Goal: Task Accomplishment & Management: Manage account settings

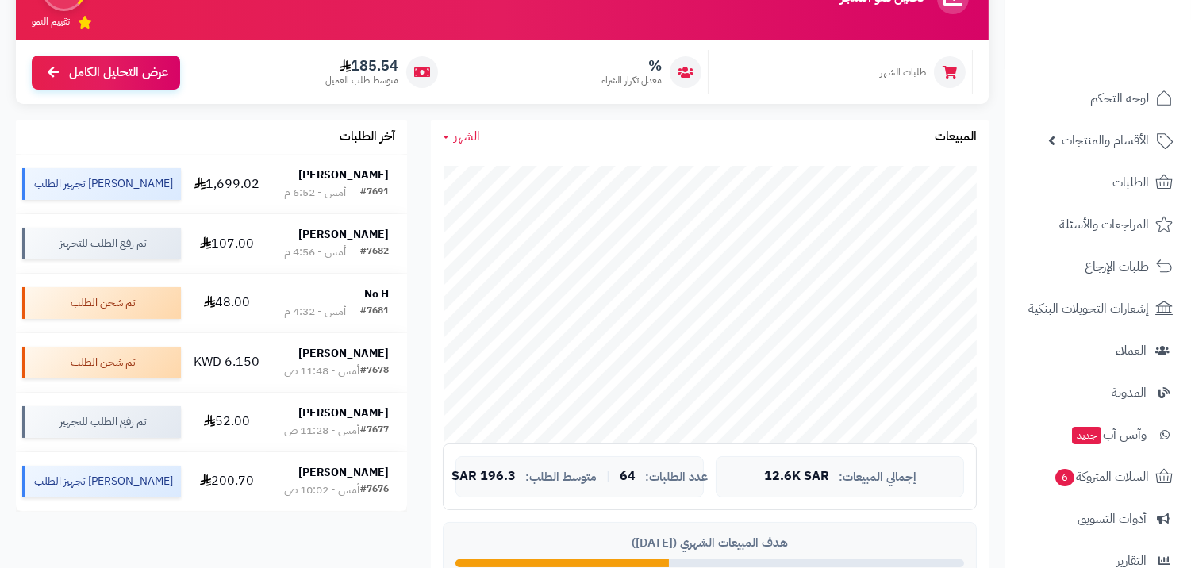
scroll to position [176, 0]
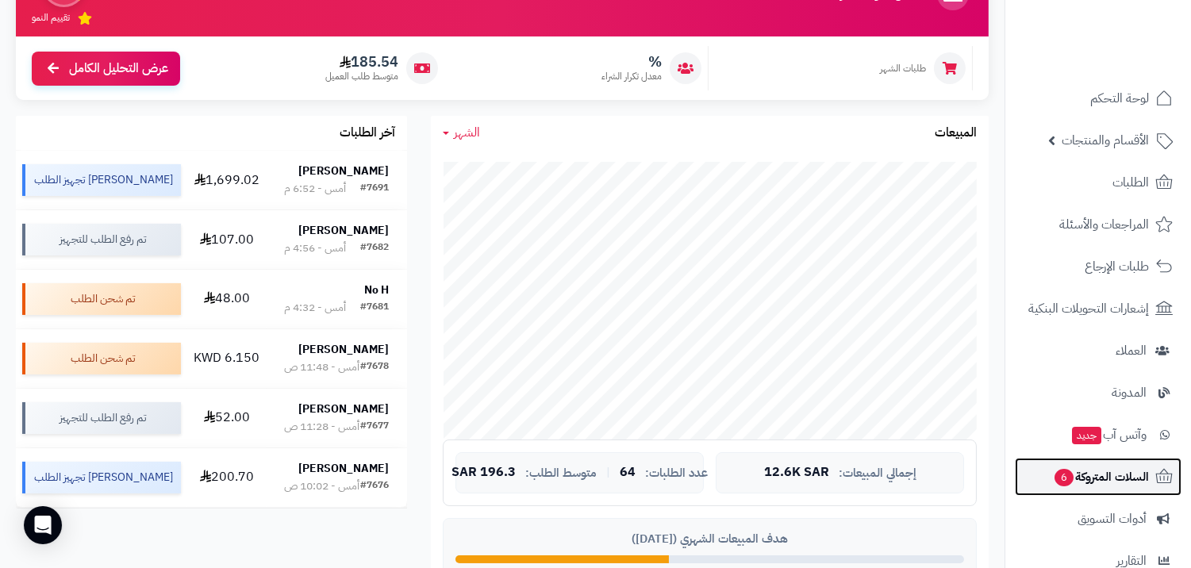
click at [1099, 481] on span "السلات المتروكة 6" at bounding box center [1101, 477] width 96 height 22
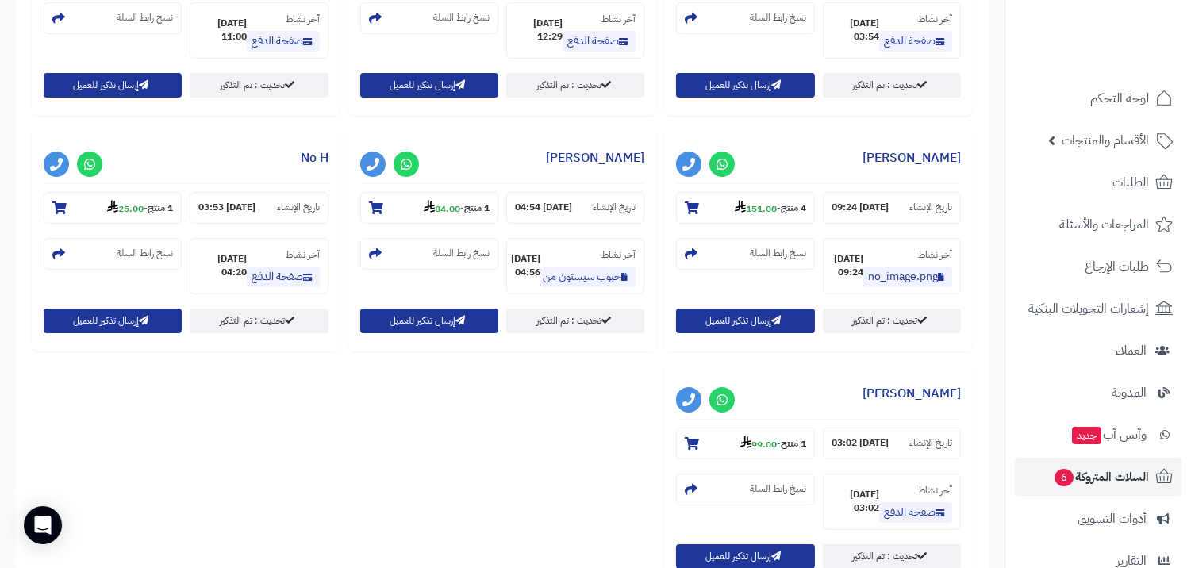
scroll to position [881, 0]
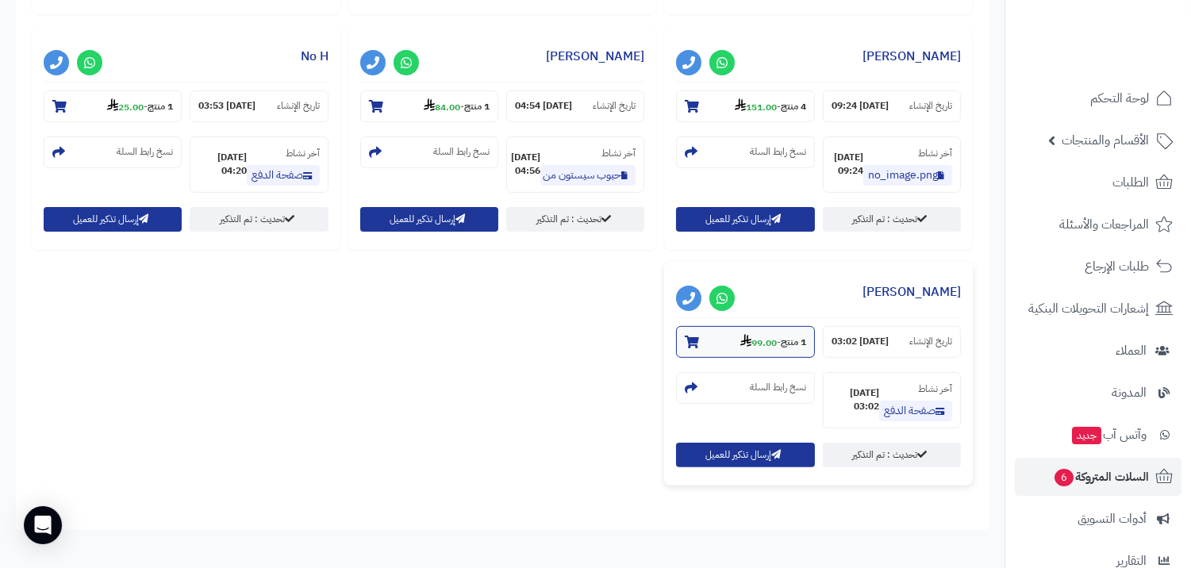
click at [740, 343] on small "1 منتج - 99.00" at bounding box center [773, 342] width 66 height 16
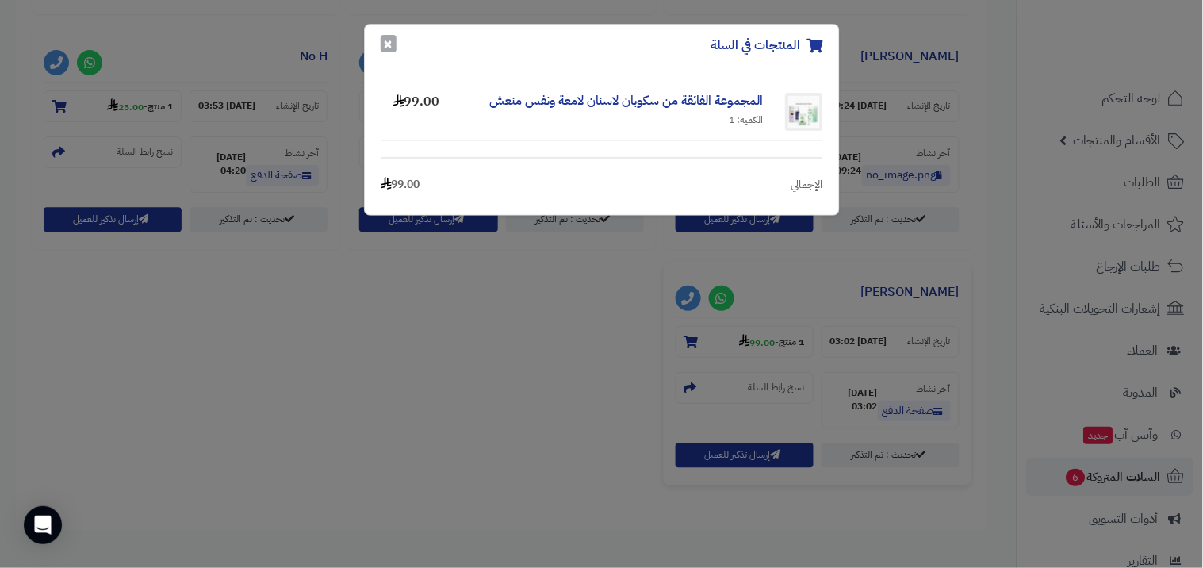
click at [385, 44] on button "×" at bounding box center [389, 43] width 16 height 17
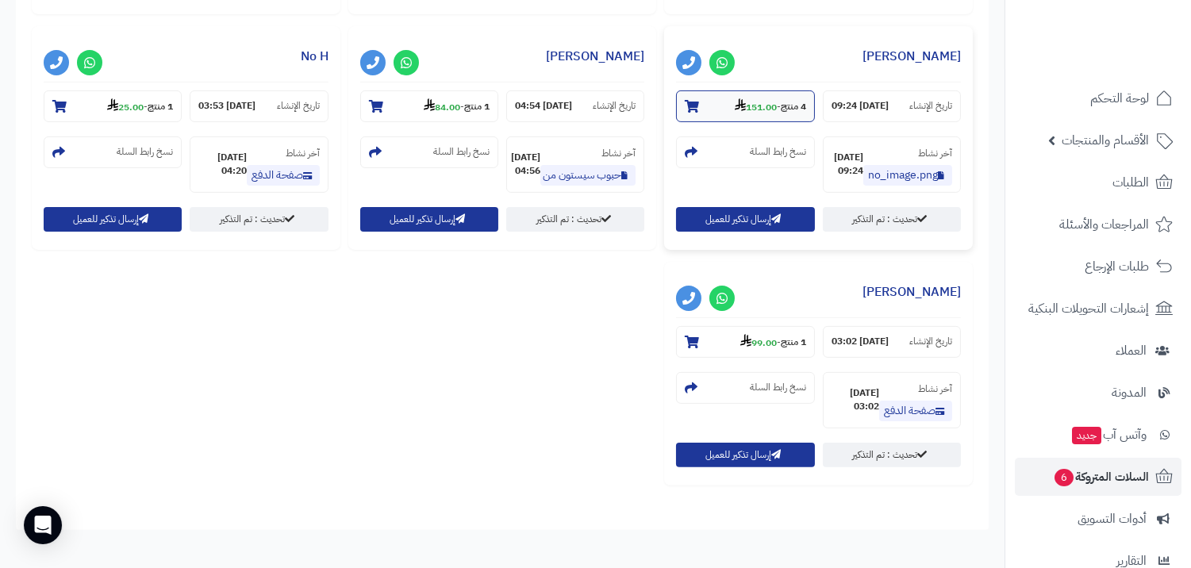
click at [740, 112] on strong "151.00" at bounding box center [755, 107] width 42 height 14
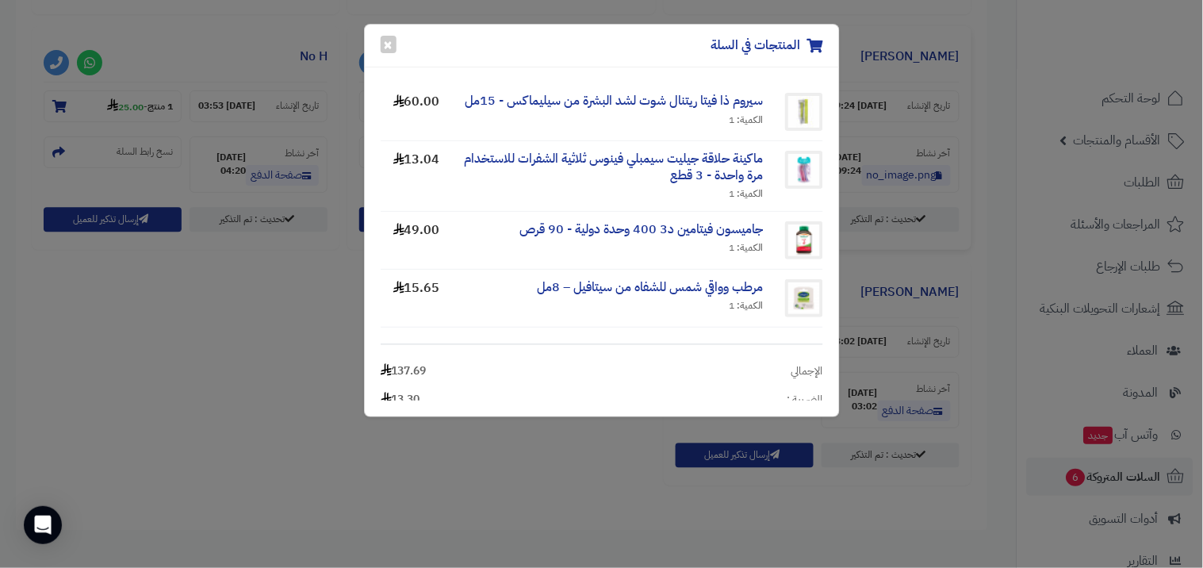
click at [402, 49] on div "المنتجات في السلة ×" at bounding box center [602, 46] width 474 height 43
click at [391, 48] on button "×" at bounding box center [389, 43] width 16 height 17
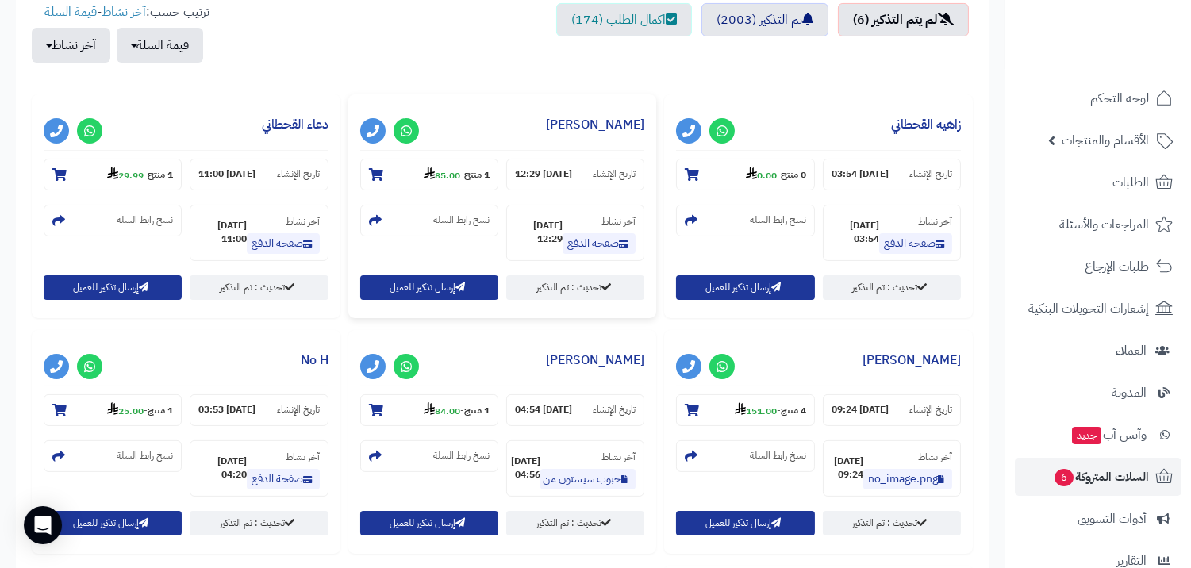
scroll to position [528, 0]
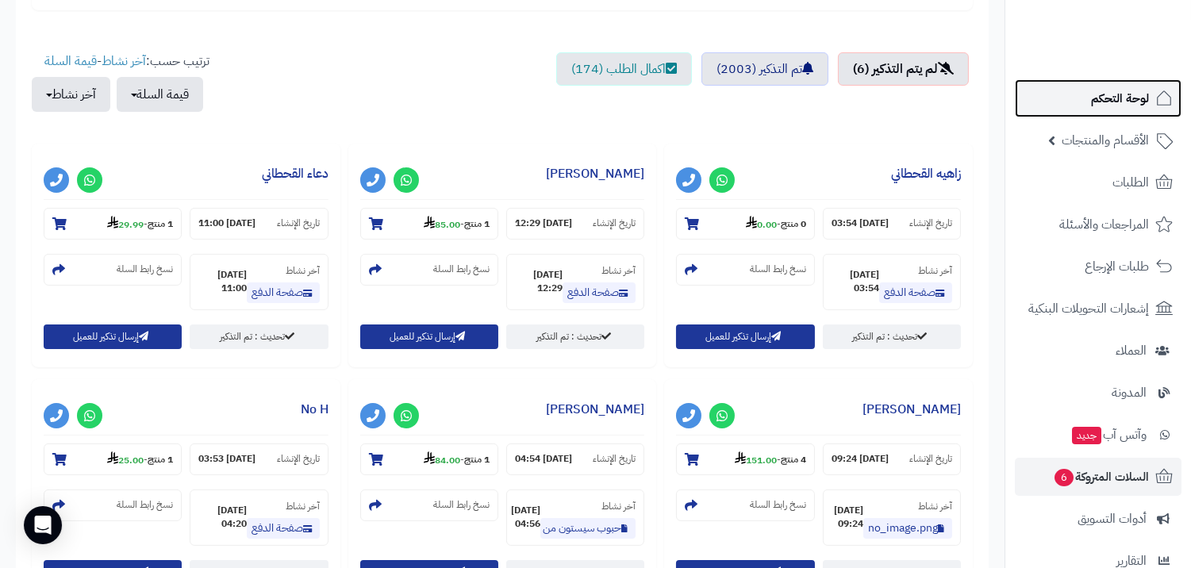
click at [1090, 85] on link "لوحة التحكم" at bounding box center [1097, 98] width 167 height 38
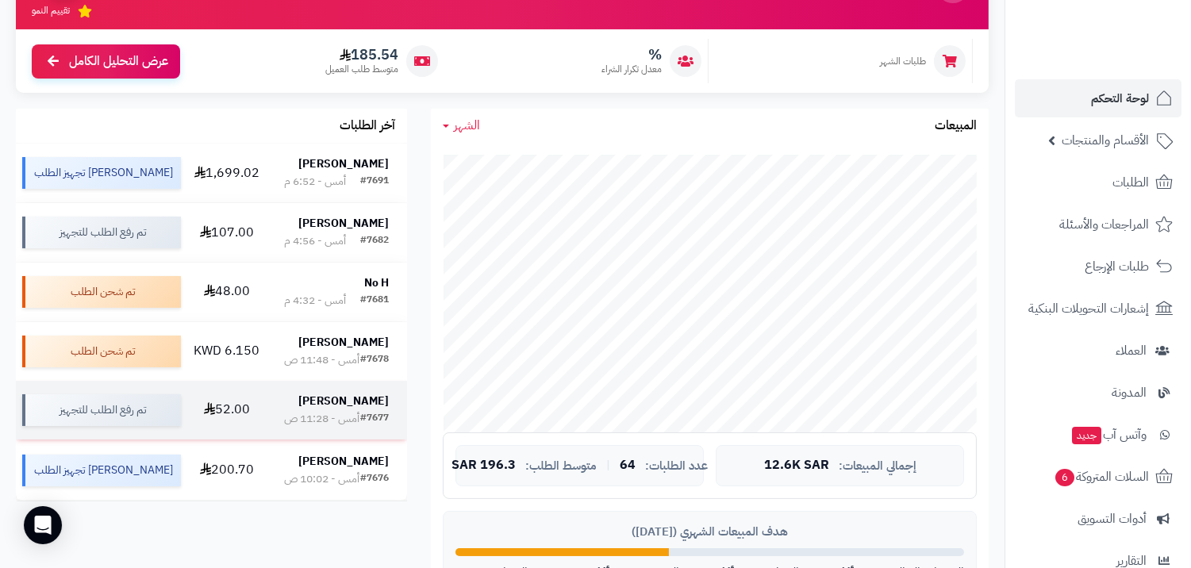
scroll to position [176, 0]
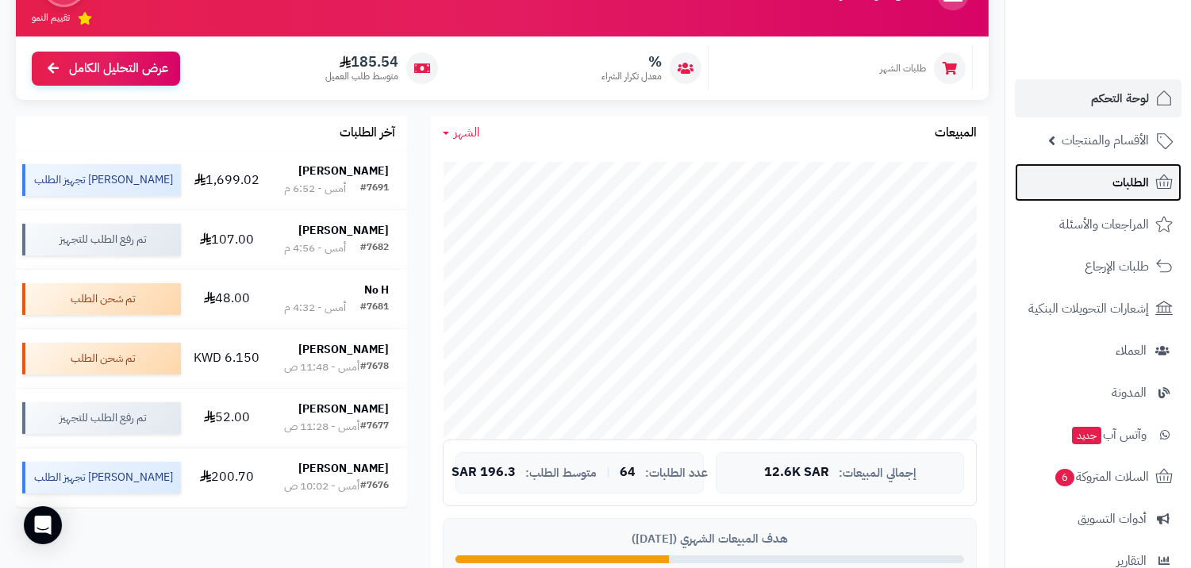
click at [1116, 171] on span "الطلبات" at bounding box center [1130, 182] width 36 height 22
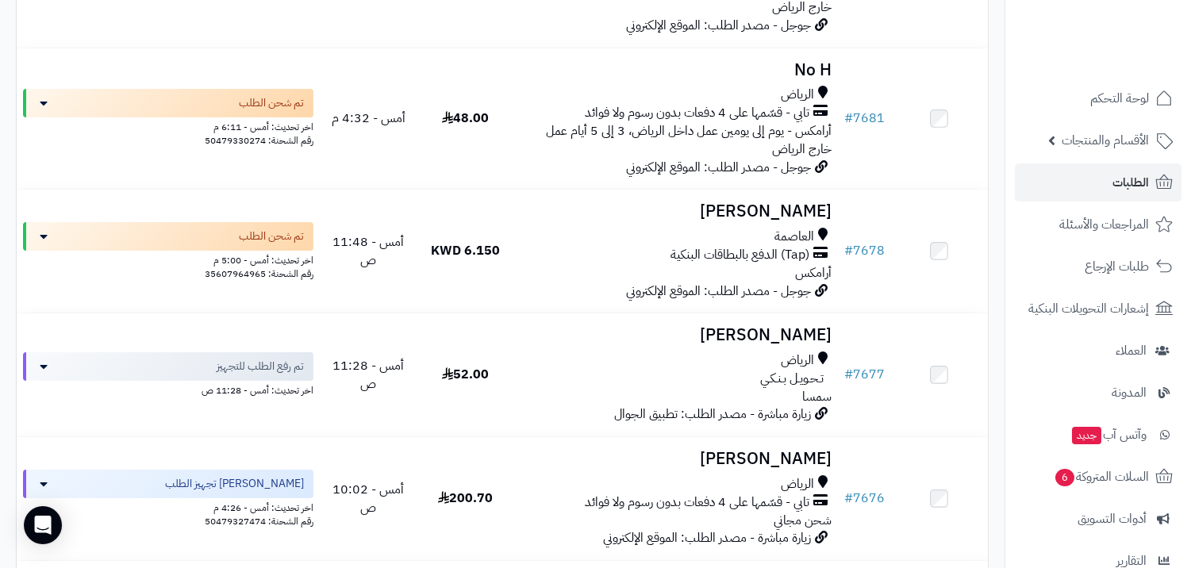
scroll to position [528, 0]
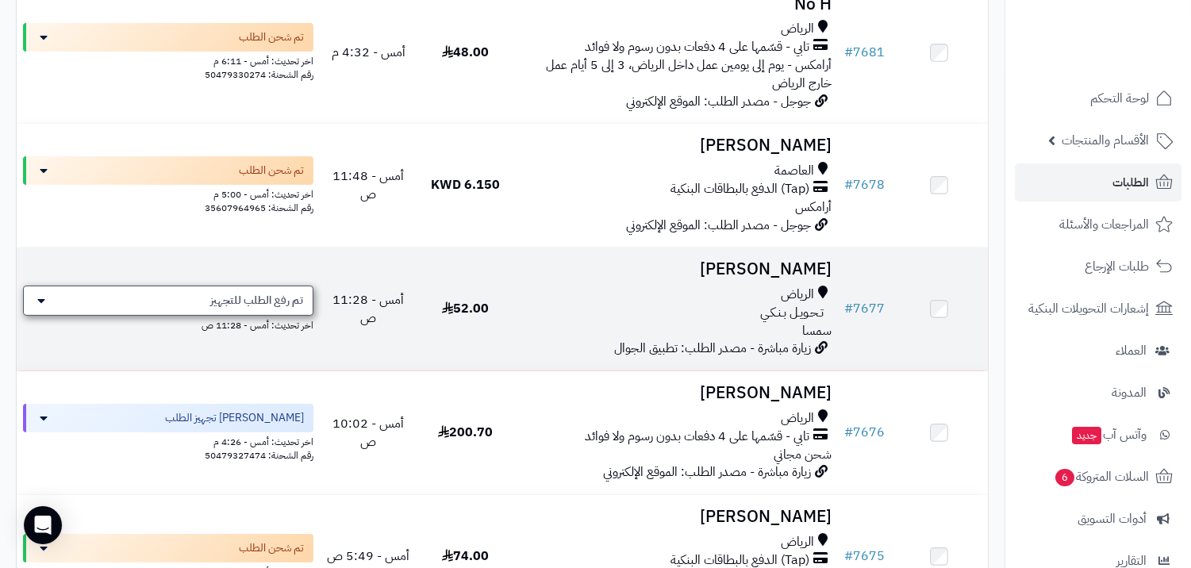
click at [232, 303] on span "تم رفع الطلب للتجهيز" at bounding box center [256, 301] width 93 height 16
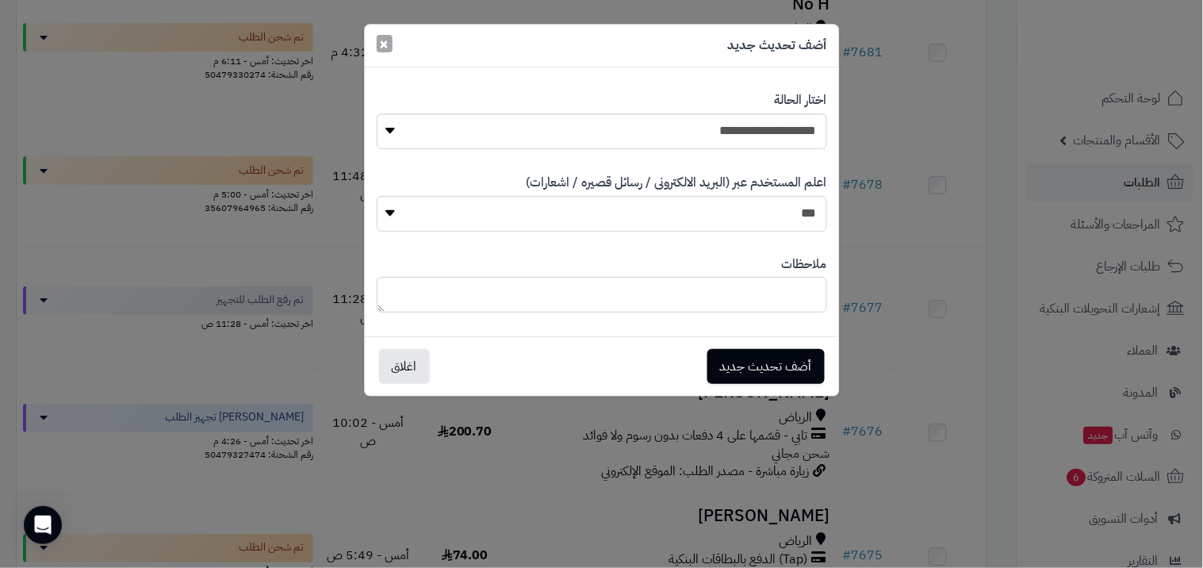
click at [390, 48] on button "×" at bounding box center [385, 43] width 16 height 17
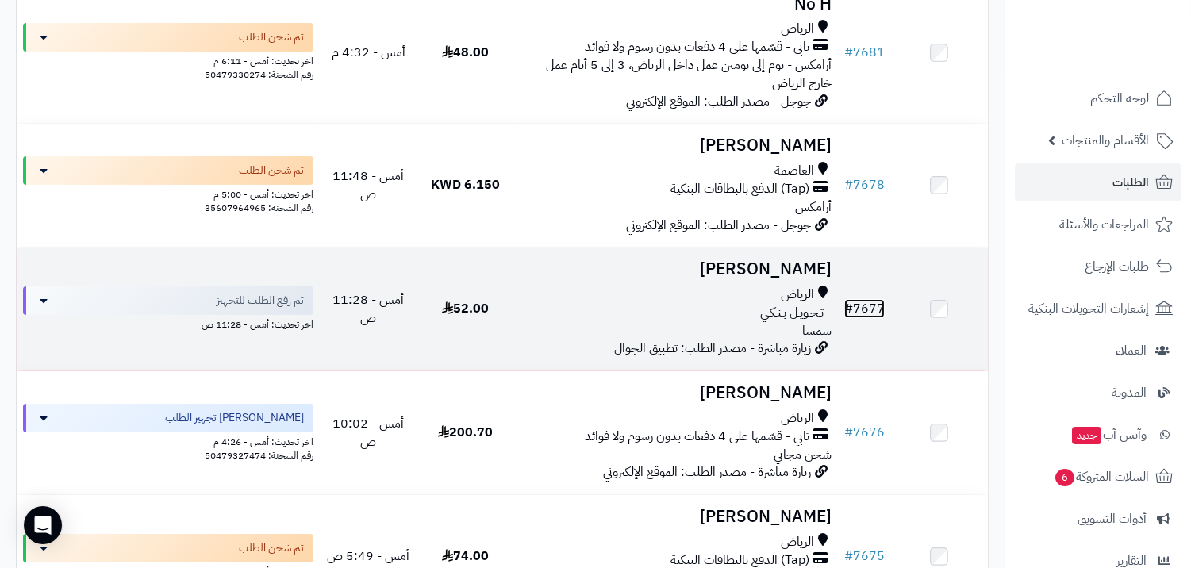
click at [872, 304] on link "# 7677" at bounding box center [864, 308] width 40 height 19
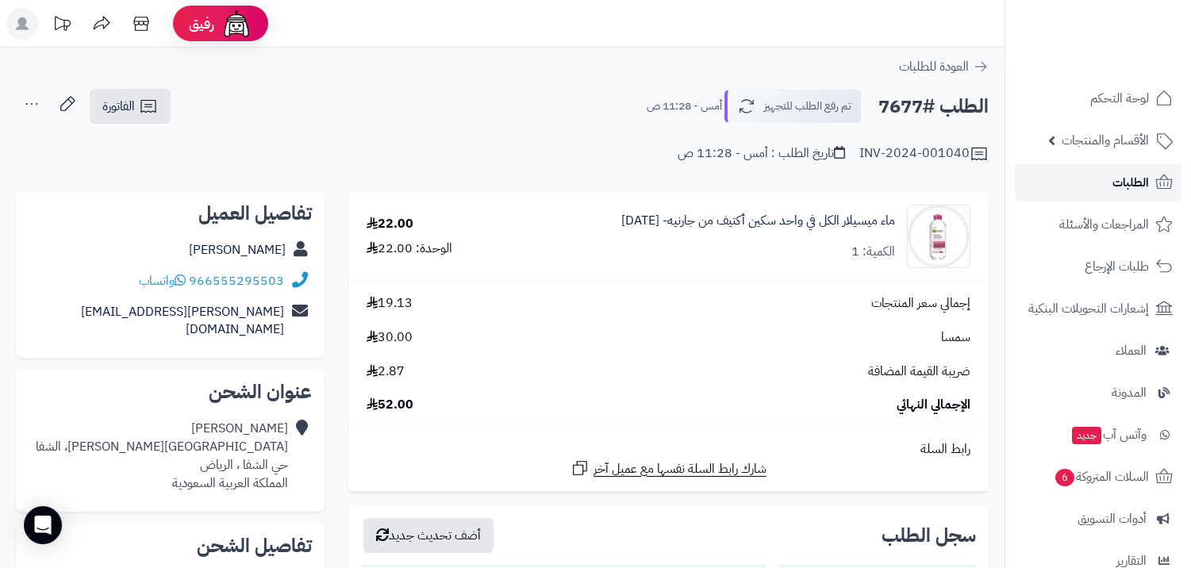
click at [1107, 186] on link "الطلبات" at bounding box center [1097, 182] width 167 height 38
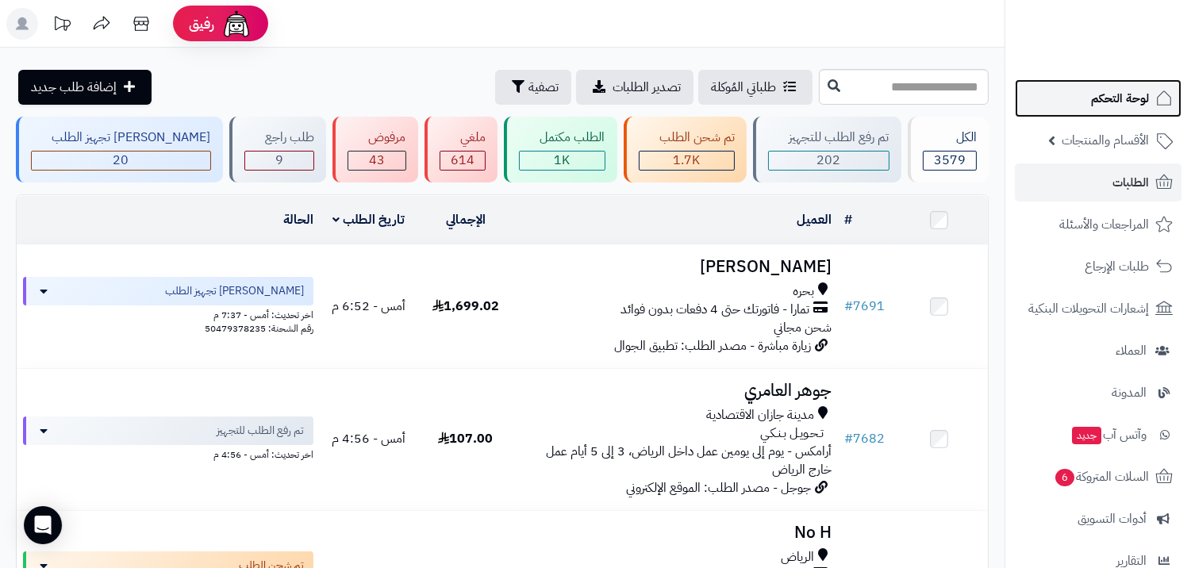
click at [1145, 93] on span "لوحة التحكم" at bounding box center [1120, 98] width 58 height 22
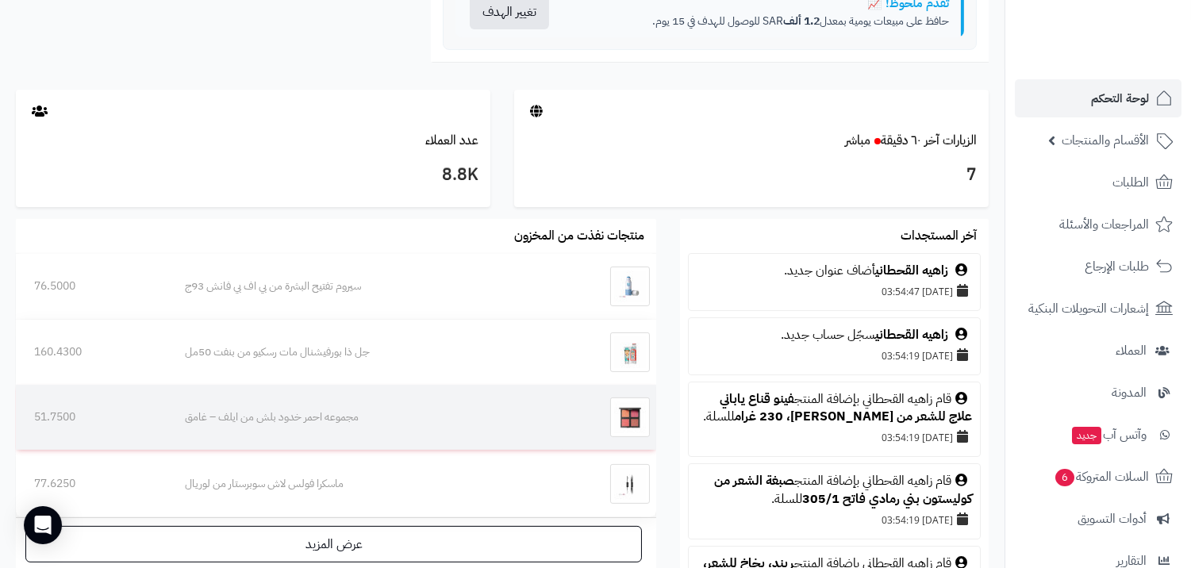
scroll to position [566, 0]
